Goal: Find specific page/section: Find specific page/section

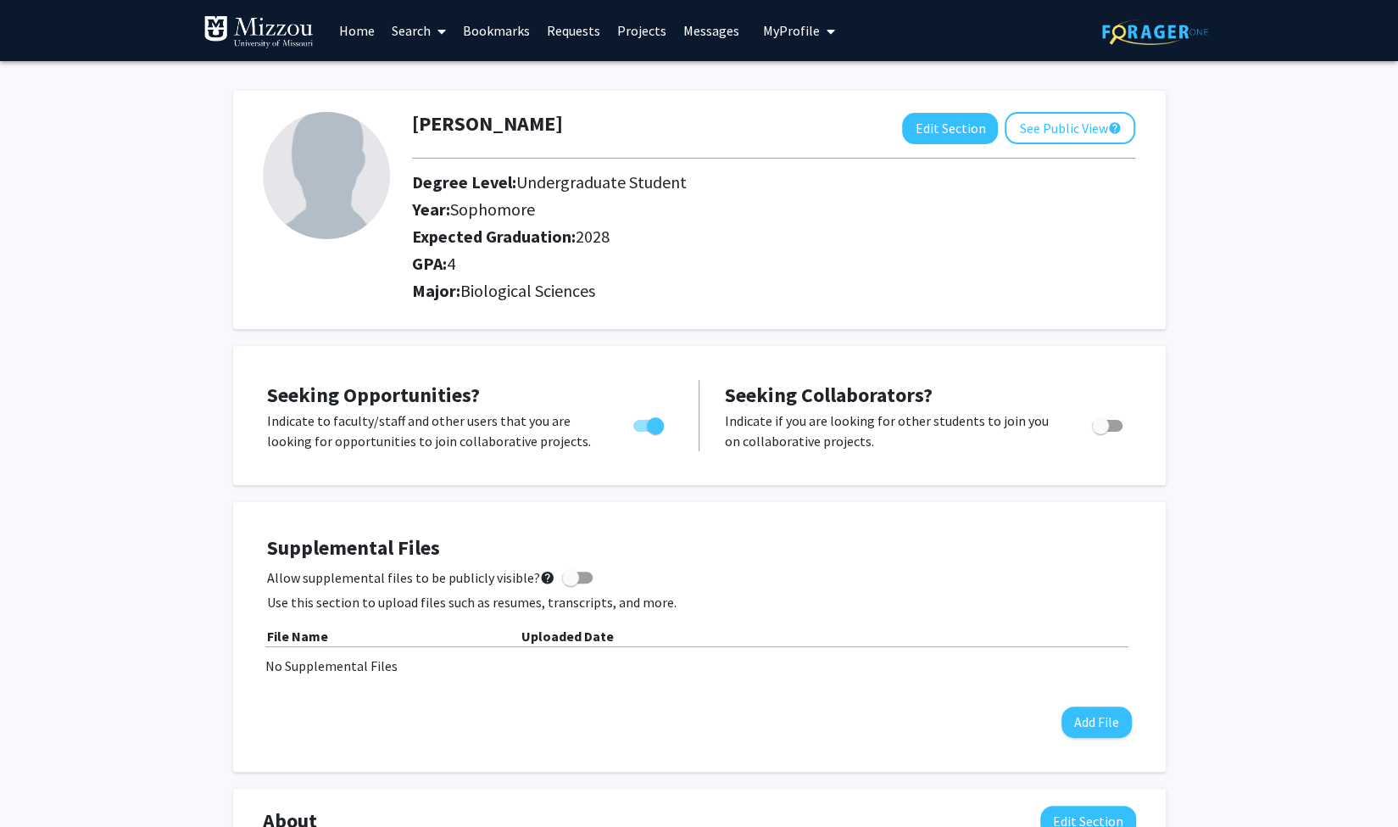
click at [409, 36] on link "Search" at bounding box center [418, 30] width 71 height 59
click at [474, 70] on span "Faculty/Staff" at bounding box center [445, 78] width 125 height 34
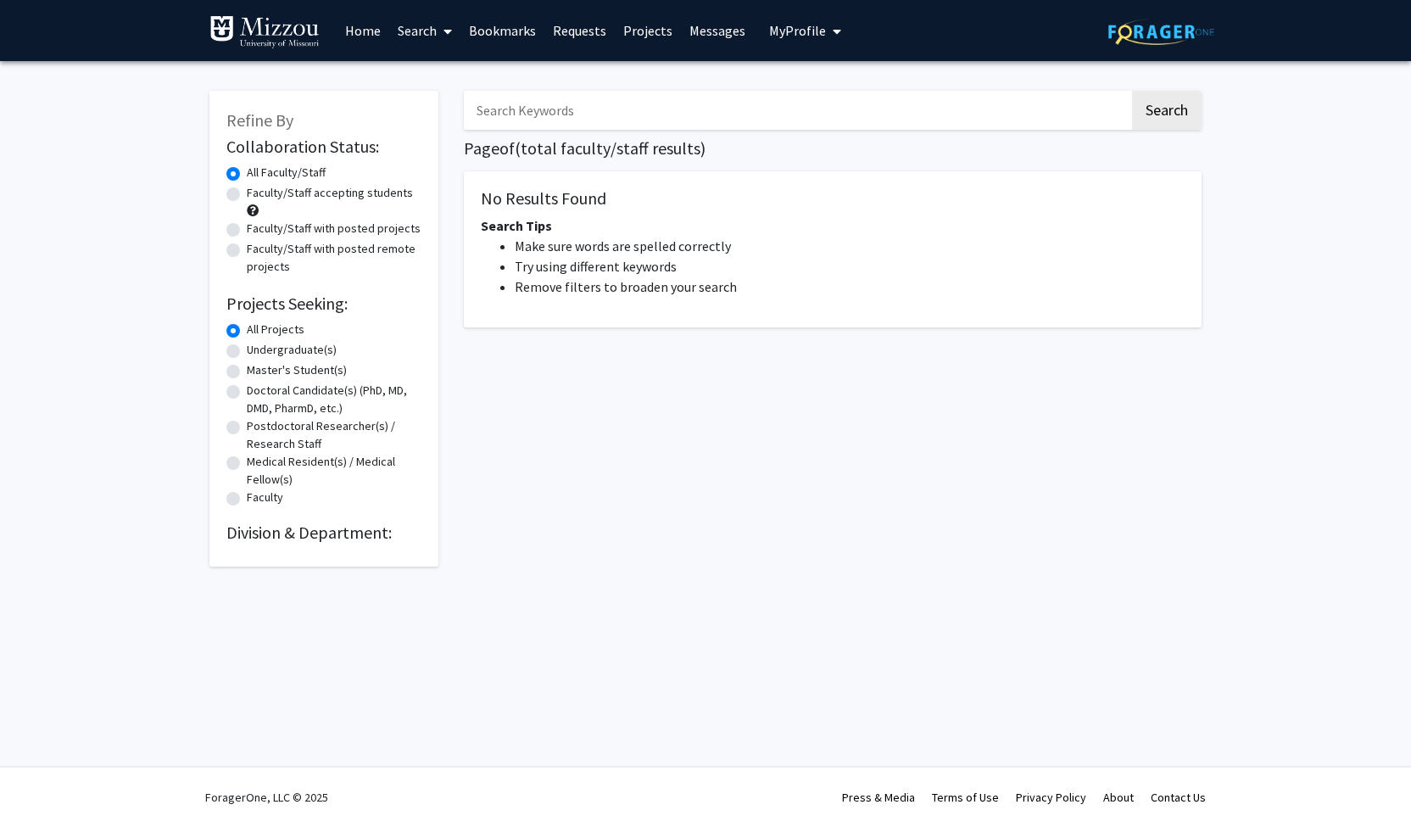
click at [372, 30] on link "Home" at bounding box center [363, 30] width 53 height 59
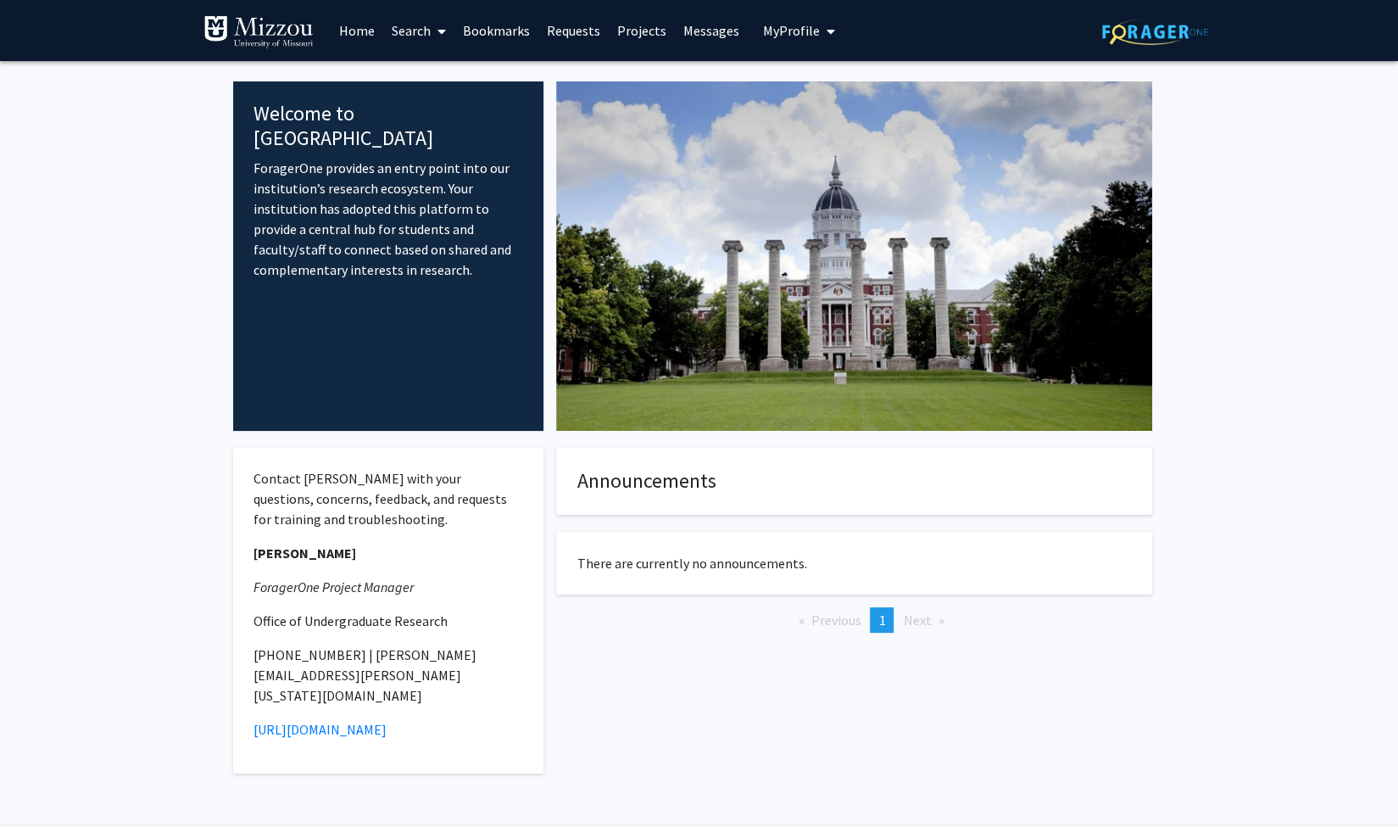
click at [776, 22] on span "My Profile" at bounding box center [791, 30] width 57 height 17
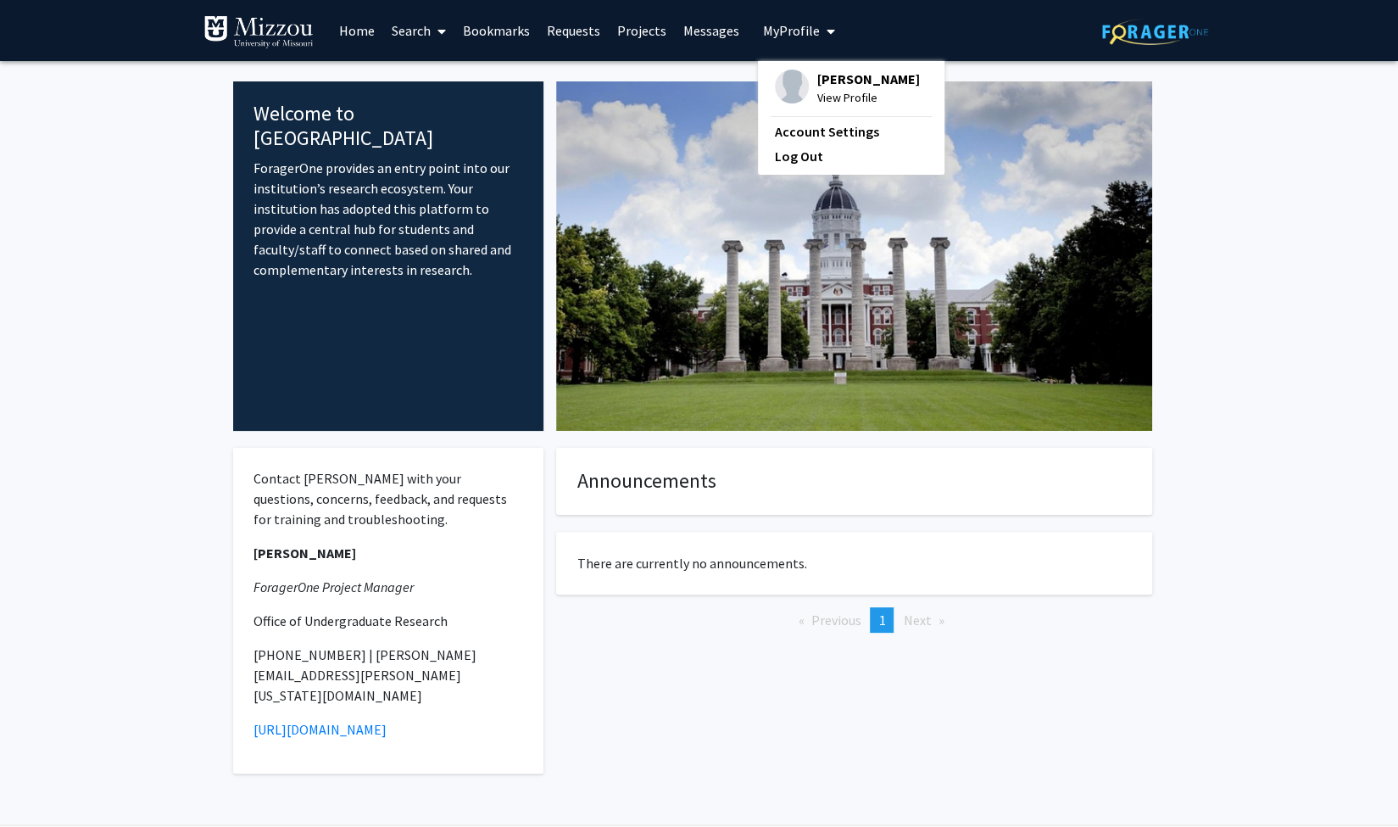
click at [773, 22] on span "My Profile" at bounding box center [791, 30] width 57 height 17
